Goal: Task Accomplishment & Management: Manage account settings

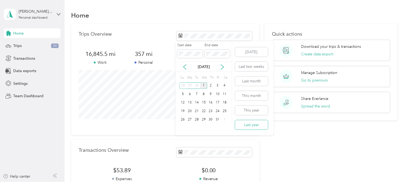
click at [250, 128] on button "Last year" at bounding box center [251, 124] width 33 height 9
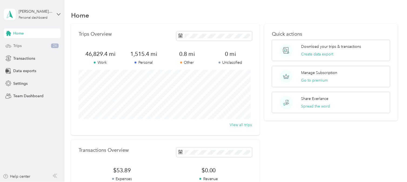
click at [11, 42] on div "Trips 24" at bounding box center [32, 46] width 57 height 10
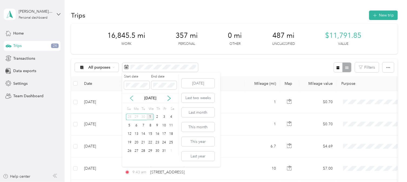
click at [132, 97] on icon at bounding box center [131, 98] width 5 height 5
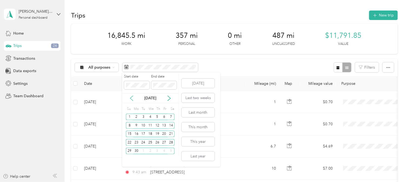
click at [132, 97] on icon at bounding box center [131, 98] width 5 height 5
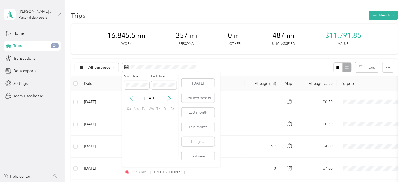
click at [132, 97] on icon at bounding box center [131, 98] width 5 height 5
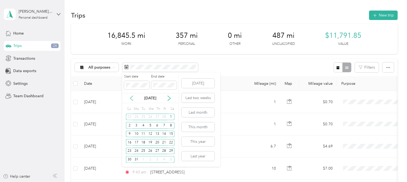
click at [132, 97] on icon at bounding box center [131, 98] width 5 height 5
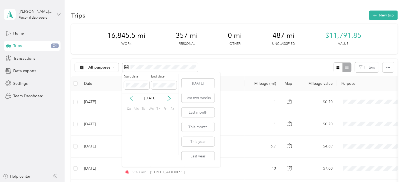
click at [132, 97] on icon at bounding box center [131, 98] width 5 height 5
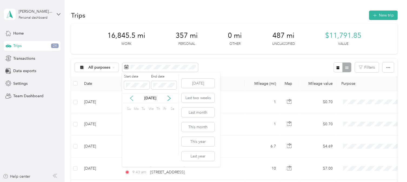
click at [132, 97] on icon at bounding box center [131, 98] width 5 height 5
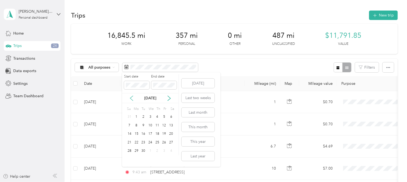
click at [132, 97] on icon at bounding box center [131, 98] width 5 height 5
click at [169, 99] on icon at bounding box center [169, 98] width 3 height 5
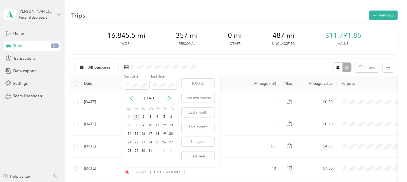
click at [138, 117] on div "1" at bounding box center [136, 117] width 7 height 7
click at [170, 100] on icon at bounding box center [169, 98] width 5 height 5
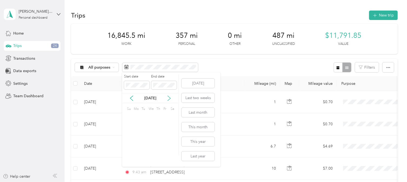
click at [170, 100] on icon at bounding box center [169, 98] width 5 height 5
click at [136, 151] on div "30" at bounding box center [136, 151] width 7 height 7
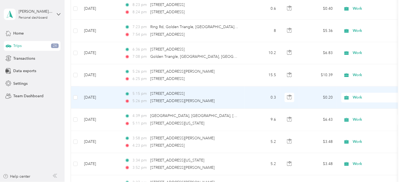
scroll to position [511, 0]
